Goal: Information Seeking & Learning: Check status

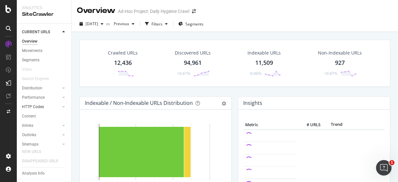
scroll to position [27, 0]
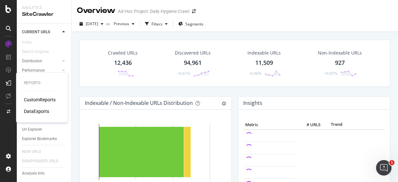
click at [30, 100] on div "CustomReports" at bounding box center [40, 100] width 32 height 6
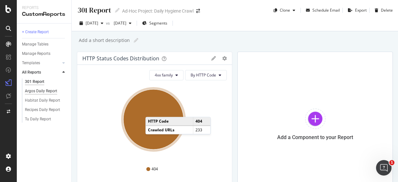
click at [55, 92] on div "Argos Daily Report" at bounding box center [41, 91] width 32 height 7
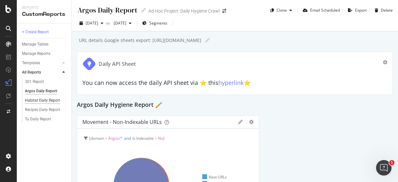
click at [43, 99] on div "Habitat Daily Report" at bounding box center [42, 100] width 35 height 7
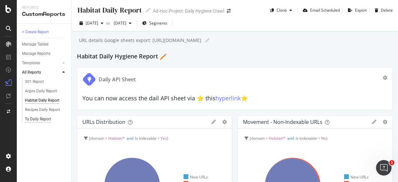
click at [47, 118] on div "Tu Daily Report" at bounding box center [38, 119] width 26 height 7
